Goal: Task Accomplishment & Management: Complete application form

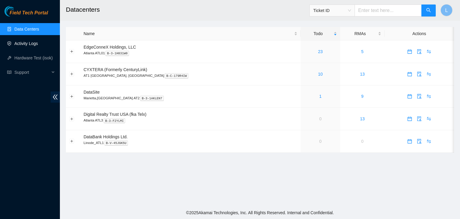
click at [31, 45] on link "Activity Logs" at bounding box center [26, 43] width 24 height 5
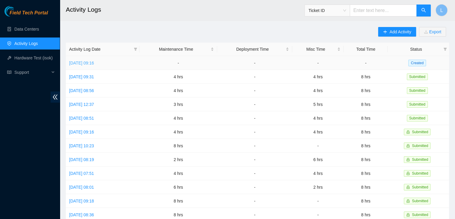
click at [94, 63] on link "[DATE] 09:16" at bounding box center [81, 62] width 25 height 5
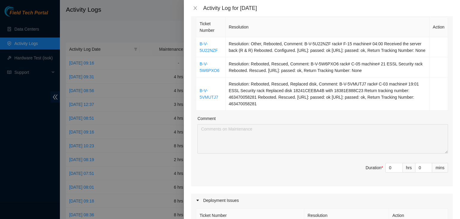
scroll to position [120, 0]
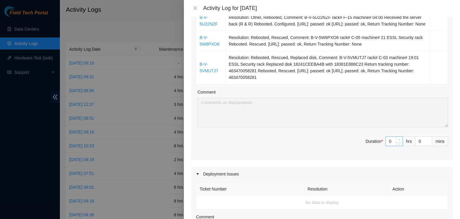
type input "1"
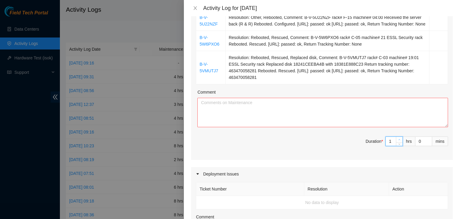
click at [398, 140] on icon "up" at bounding box center [399, 139] width 2 height 2
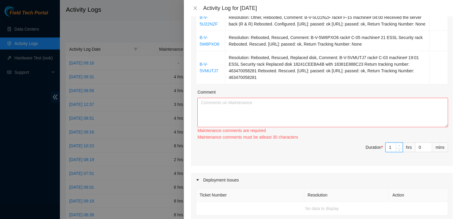
type input "2"
click at [398, 146] on icon "up" at bounding box center [399, 145] width 2 height 2
type input "3"
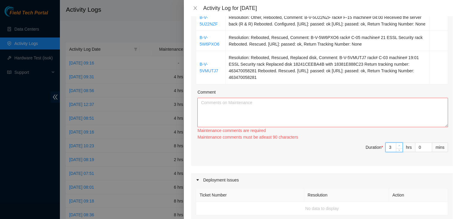
click at [398, 146] on icon "up" at bounding box center [399, 145] width 2 height 2
type input "4"
click at [398, 146] on icon "up" at bounding box center [399, 145] width 2 height 2
type input "5"
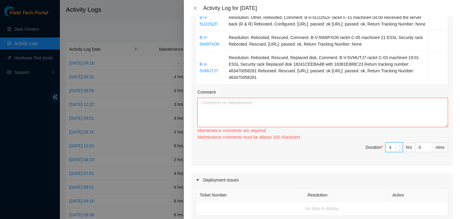
type input "5"
click at [398, 146] on icon "up" at bounding box center [399, 145] width 2 height 2
type input "6"
click at [398, 146] on icon "up" at bounding box center [399, 145] width 2 height 2
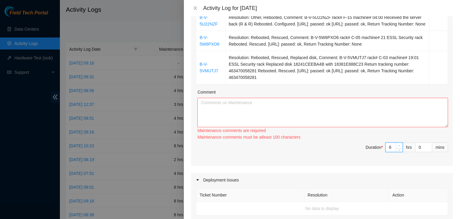
type input "7"
click at [398, 146] on icon "up" at bounding box center [399, 145] width 2 height 2
type input "8"
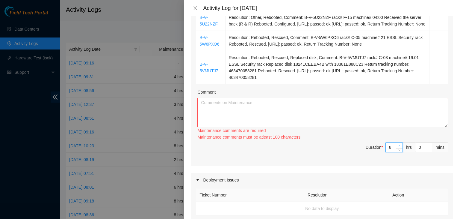
click at [398, 146] on icon "up" at bounding box center [399, 145] width 2 height 2
click at [240, 116] on textarea "Comment" at bounding box center [322, 112] width 251 height 29
paste textarea "[DATE] – Reported to DS-DataSite at 06:29 AM; resolved 4 tickets, including 1 t…"
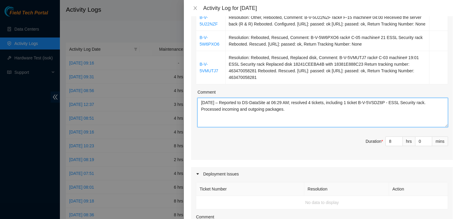
click at [210, 110] on textarea "[DATE] – Reported to DS-DataSite at 06:29 AM; resolved 4 tickets, including 1 t…" at bounding box center [322, 112] width 251 height 29
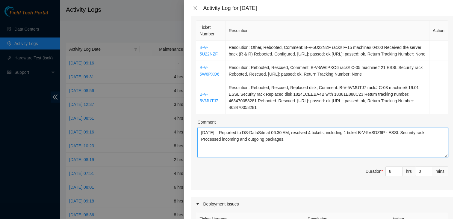
click at [315, 140] on textarea "[DATE] – Reported to DS-DataSite at 06:30 AM; resolved 4 tickets, including 1 t…" at bounding box center [322, 142] width 251 height 29
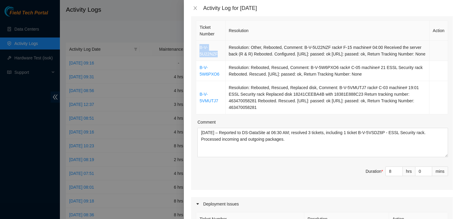
drag, startPoint x: 218, startPoint y: 59, endPoint x: 199, endPoint y: 53, distance: 20.2
click at [199, 53] on td "B-V-5U22NZF" at bounding box center [210, 51] width 29 height 20
copy link "B-V-5U22NZF"
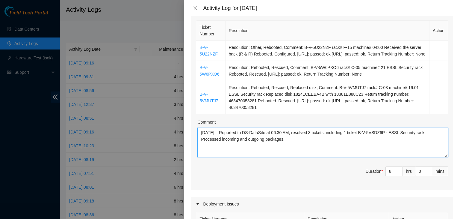
drag, startPoint x: 390, startPoint y: 140, endPoint x: 364, endPoint y: 139, distance: 25.8
click at [364, 139] on textarea "[DATE] – Reported to DS-DataSite at 06:30 AM; resolved 3 tickets, including 1 t…" at bounding box center [322, 142] width 251 height 29
click at [362, 139] on textarea "[DATE] – Reported to DS-DataSite at 06:30 AM; resolved 3 tickets, including 1 t…" at bounding box center [322, 142] width 251 height 29
paste textarea "B-V-5U22NZF"
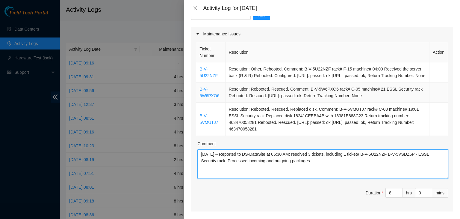
scroll to position [30, 0]
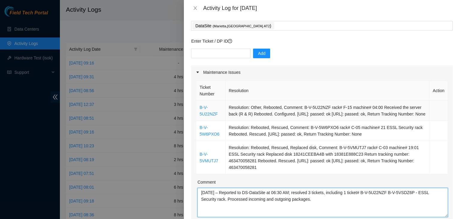
type textarea "[DATE] – Reported to DS-DataSite at 06:30 AM; resolved 3 tickets, including 1 t…"
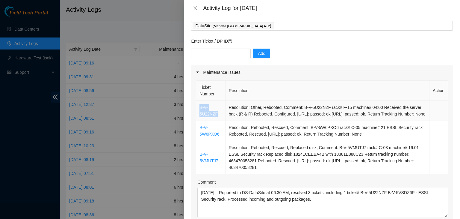
drag, startPoint x: 217, startPoint y: 117, endPoint x: 200, endPoint y: 113, distance: 17.4
click at [200, 113] on td "B-V-5U22NZF" at bounding box center [210, 111] width 29 height 20
copy link "B-V-5U22NZF"
click at [212, 50] on input "text" at bounding box center [221, 53] width 60 height 10
paste input "B-V-5U22NZF"
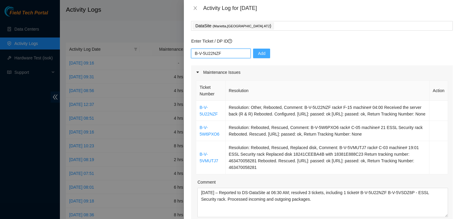
type input "B-V-5U22NZF"
click at [260, 53] on button "Add" at bounding box center [261, 53] width 17 height 10
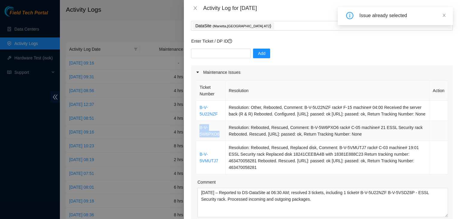
drag, startPoint x: 221, startPoint y: 140, endPoint x: 200, endPoint y: 136, distance: 21.5
click at [200, 136] on td "B-V-5W6PXO6" at bounding box center [210, 131] width 29 height 20
copy link "B-V-5W6PXO6"
click at [216, 54] on input "text" at bounding box center [221, 53] width 60 height 10
paste input "B-V-5W6PXO6"
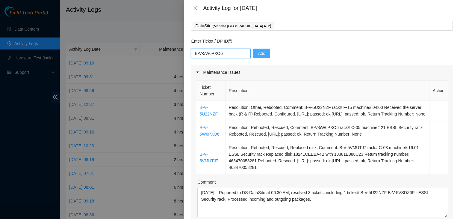
type input "B-V-5W6PXO6"
click at [259, 55] on span "Add" at bounding box center [261, 53] width 7 height 7
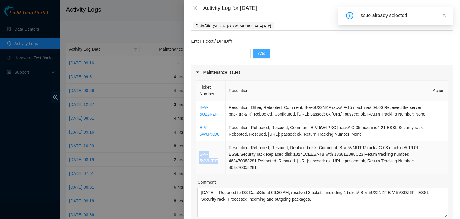
drag, startPoint x: 217, startPoint y: 168, endPoint x: 199, endPoint y: 163, distance: 18.5
click at [199, 163] on td "B-V-5VMUTJ7" at bounding box center [210, 157] width 29 height 33
copy link "B-V-5VMUTJ7"
click at [211, 52] on input "text" at bounding box center [221, 53] width 60 height 10
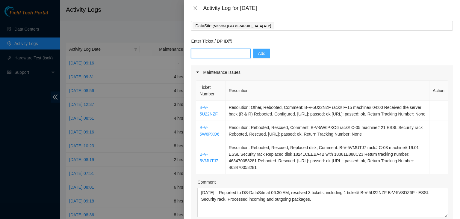
paste input "B-V-5VMUTJ7"
type input "B-V-5VMUTJ7"
click at [259, 55] on span "Add" at bounding box center [261, 53] width 7 height 7
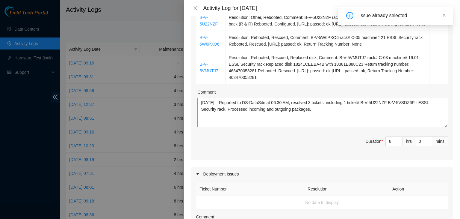
scroll to position [90, 0]
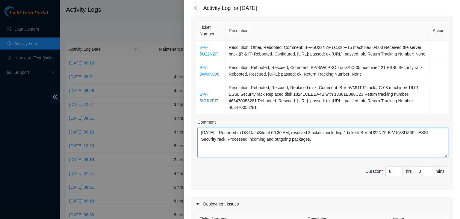
click at [392, 138] on textarea "[DATE] – Reported to DS-DataSite at 06:30 AM; resolved 3 tickets, including 1 t…" at bounding box center [322, 142] width 251 height 29
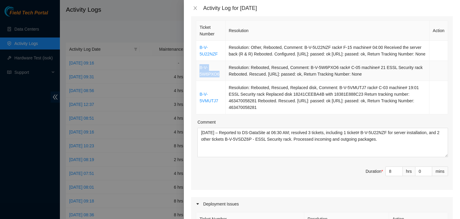
drag, startPoint x: 220, startPoint y: 81, endPoint x: 198, endPoint y: 76, distance: 22.3
click at [198, 76] on td "B-V-5W6PXO6" at bounding box center [210, 71] width 29 height 20
copy link "B-V-5W6PXO6"
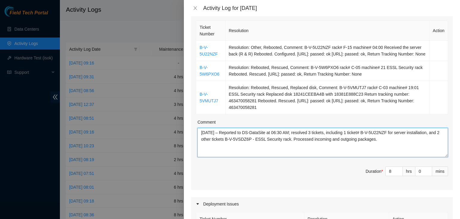
drag, startPoint x: 237, startPoint y: 145, endPoint x: 263, endPoint y: 145, distance: 26.0
click at [263, 145] on textarea "[DATE] – Reported to DS-DataSite at 06:30 AM; resolved 3 tickets, including 1 t…" at bounding box center [322, 142] width 251 height 29
paste textarea "W6PXO6"
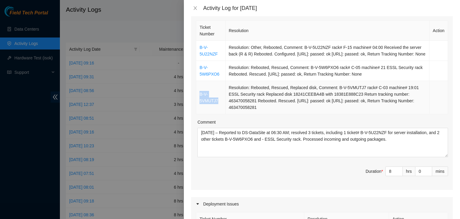
drag, startPoint x: 218, startPoint y: 107, endPoint x: 199, endPoint y: 101, distance: 19.8
click at [199, 101] on td "B-V-5VMUTJ7" at bounding box center [210, 97] width 29 height 33
copy link "B-V-5VMUTJ7"
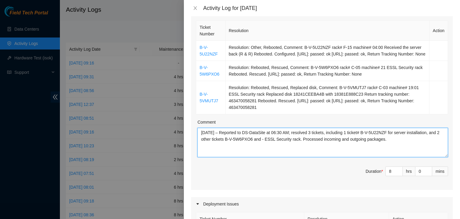
click at [273, 145] on textarea "[DATE] – Reported to DS-DataSite at 06:30 AM; resolved 3 tickets, including 1 t…" at bounding box center [322, 142] width 251 height 29
paste textarea "B-V-5VMUTJ7"
click at [345, 148] on textarea "[DATE] – Reported to DS-DataSite at 06:30 AM; resolved 3 tickets, including 1 t…" at bounding box center [322, 142] width 251 height 29
paste textarea "Continued work on DP73434 – Deconstruct Region DATASITE-ATL2v – RMA B-V-53ES3NZ"
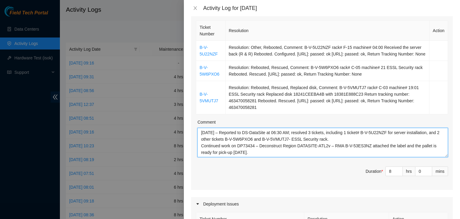
click at [408, 153] on textarea "[DATE] – Reported to DS-DataSite at 06:30 AM; resolved 3 tickets, including 1 t…" at bounding box center [322, 142] width 251 height 29
type textarea "[DATE] – Reported to DS-DataSite at 06:30 AM; resolved 3 tickets, including 1 t…"
click at [298, 156] on textarea "[DATE] – Reported to DS-DataSite at 06:30 AM; resolved 3 tickets, including 1 t…" at bounding box center [322, 142] width 251 height 29
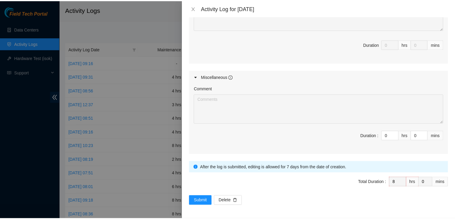
scroll to position [347, 0]
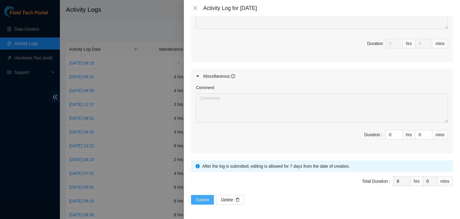
click at [202, 199] on span "Submit" at bounding box center [202, 199] width 13 height 7
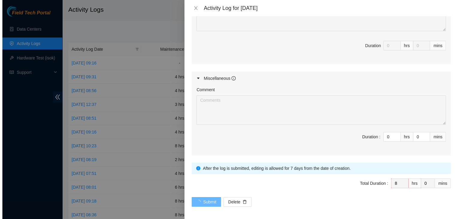
scroll to position [0, 0]
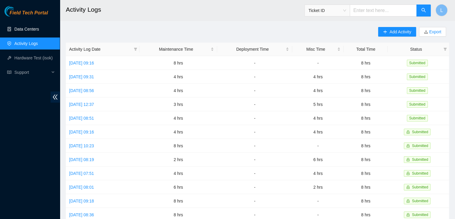
click at [33, 29] on link "Data Centers" at bounding box center [26, 29] width 25 height 5
